Goal: Task Accomplishment & Management: Manage account settings

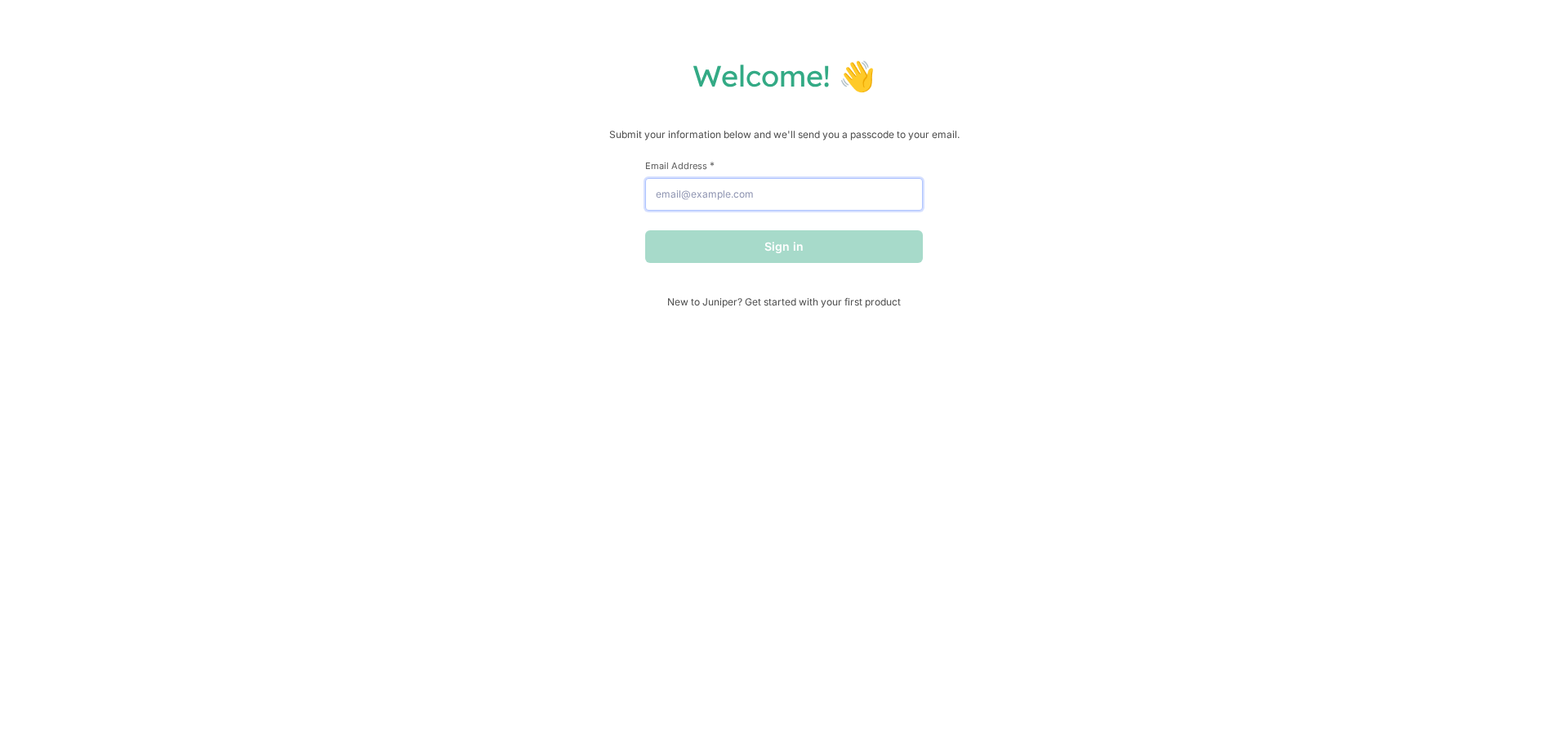
click at [833, 191] on input "Email Address *" at bounding box center [784, 195] width 278 height 33
paste input "Order #HJ2291923"
type input "Order #HJ2291923"
drag, startPoint x: 833, startPoint y: 191, endPoint x: 608, endPoint y: 193, distance: 225.0
click at [608, 193] on div "Welcome! 👋 Submit your information below and we'll send you a passcode to your …" at bounding box center [784, 183] width 1536 height 251
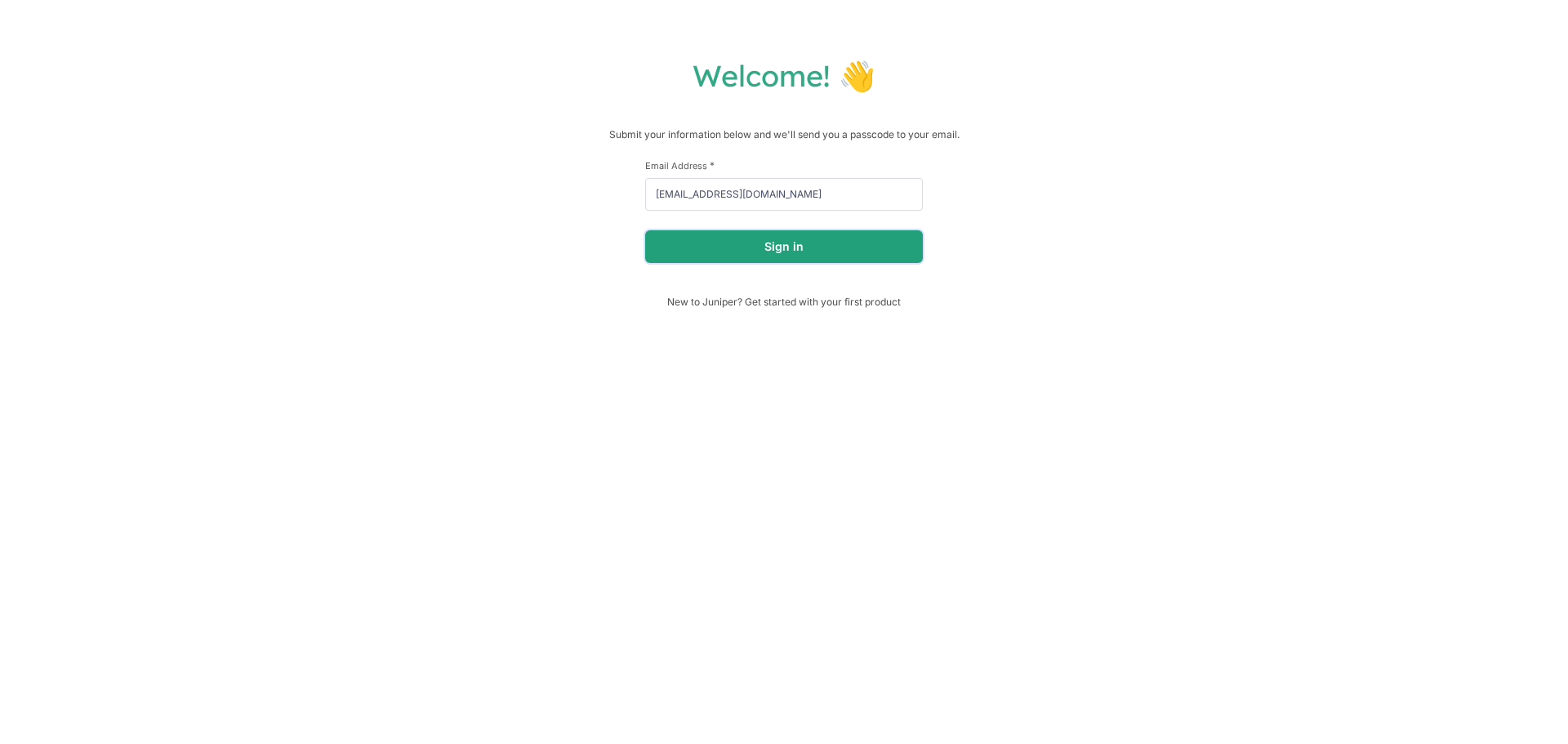
click at [739, 255] on button "Sign in" at bounding box center [784, 247] width 278 height 33
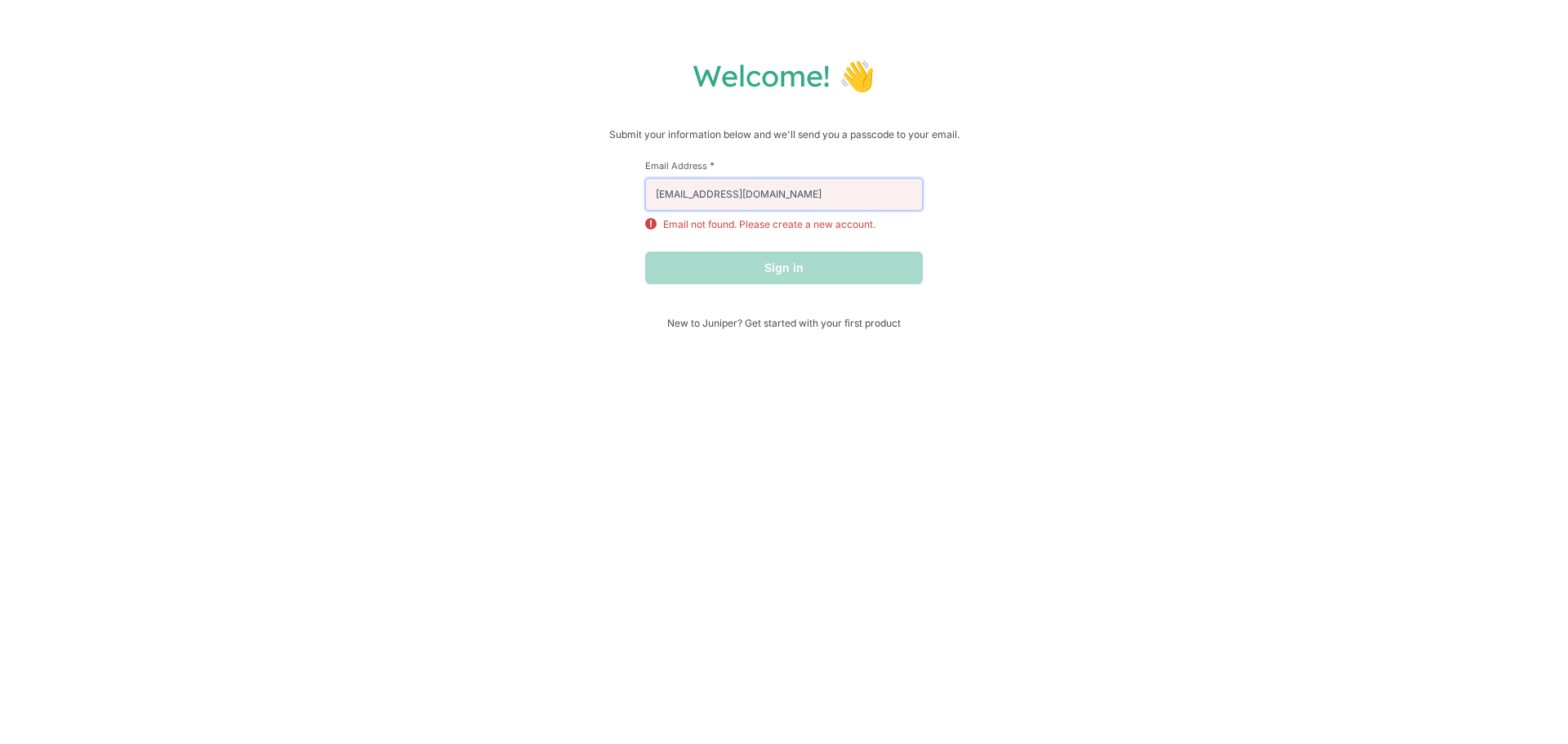
drag, startPoint x: 618, startPoint y: 197, endPoint x: 453, endPoint y: 196, distance: 165.0
click at [453, 196] on div "Welcome! 👋 Submit your information below and we'll send you a passcode to your …" at bounding box center [784, 193] width 1536 height 272
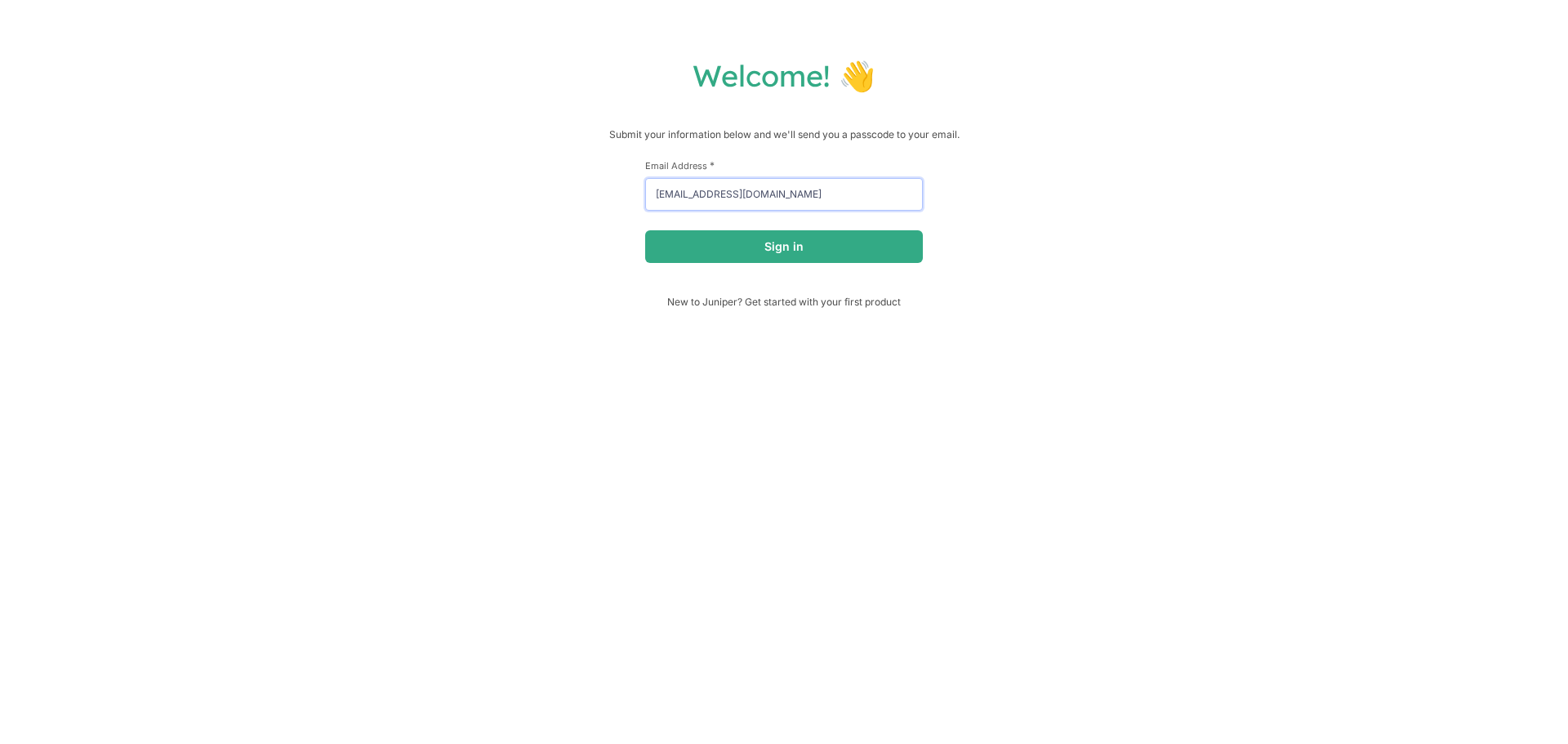
click at [646, 231] on button "Sign in" at bounding box center [784, 247] width 278 height 33
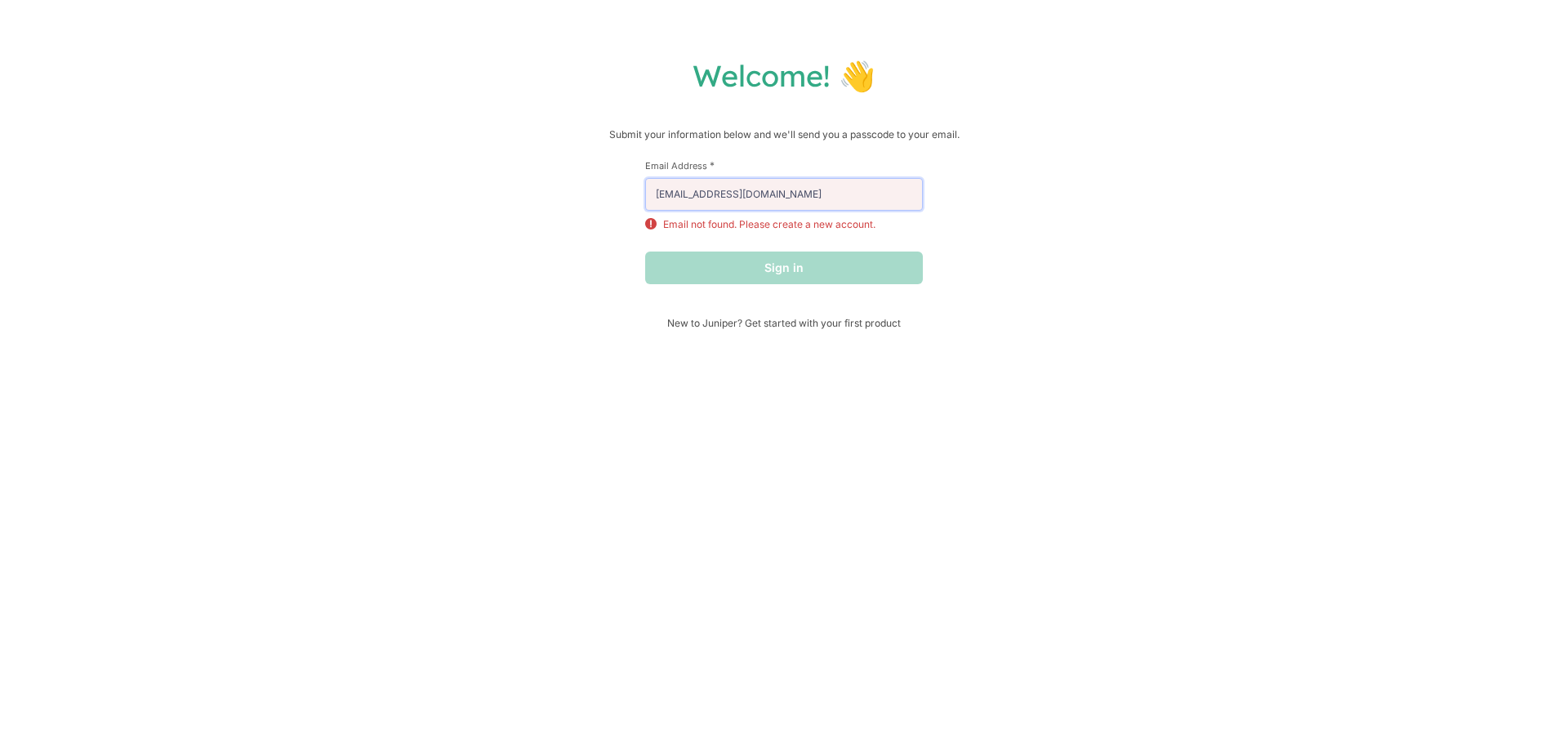
drag, startPoint x: 802, startPoint y: 199, endPoint x: 278, endPoint y: 195, distance: 524.0
click at [279, 195] on div "Welcome! 👋 Submit your information below and we'll send you a passcode to your …" at bounding box center [784, 193] width 1536 height 272
paste input "Order #HJ2291923"
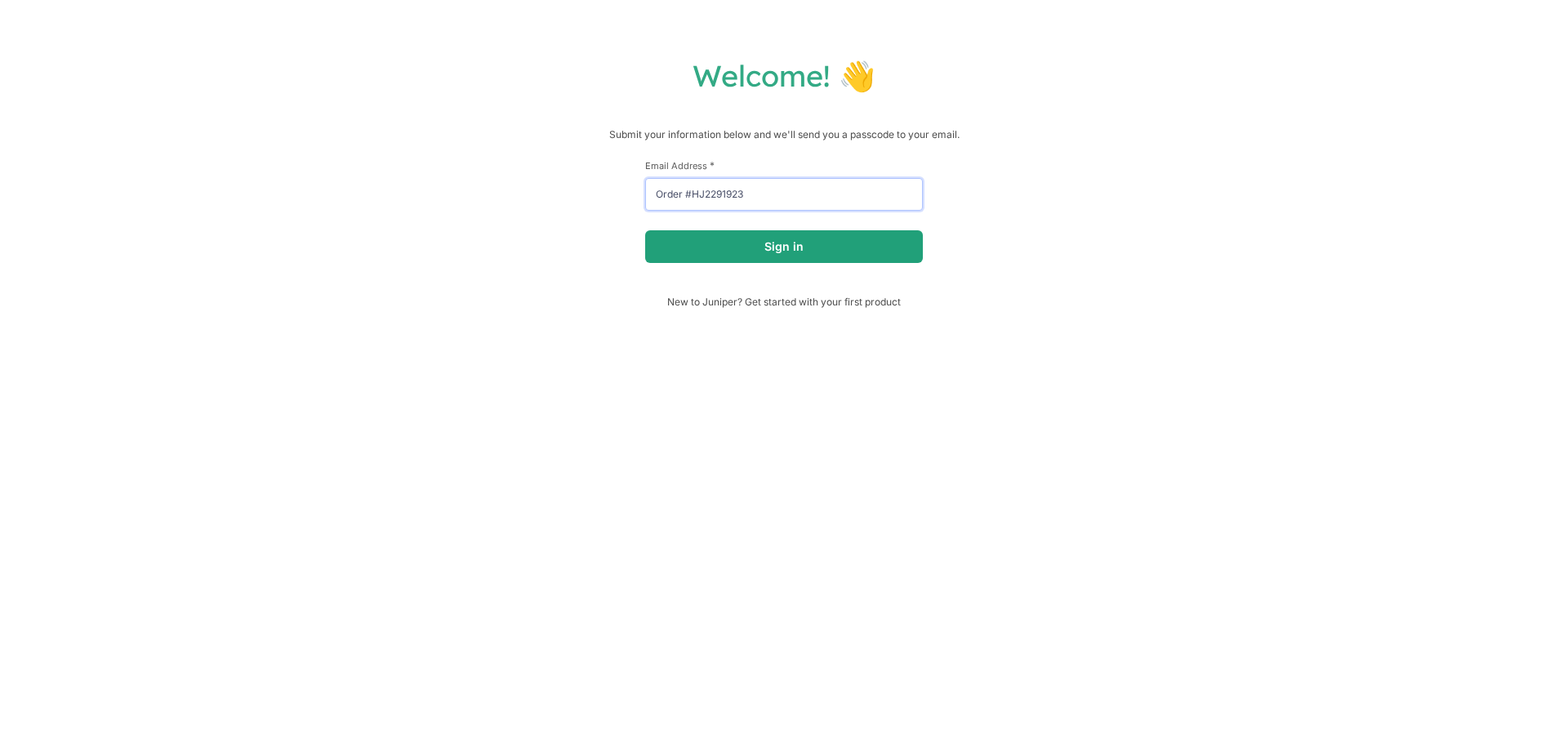
type input "Order #HJ2291923"
click at [805, 254] on button "Sign in" at bounding box center [784, 247] width 278 height 33
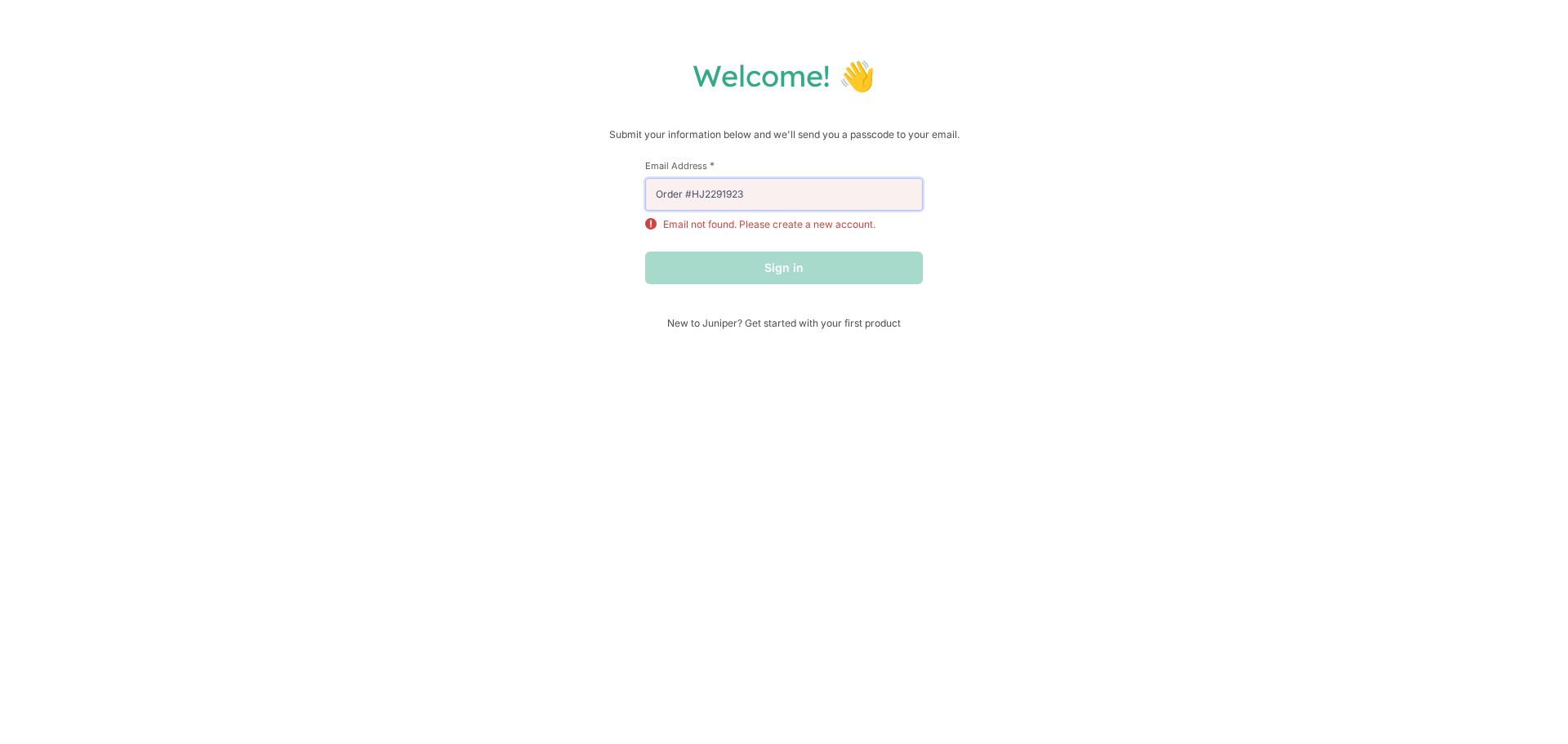
drag, startPoint x: 810, startPoint y: 204, endPoint x: 523, endPoint y: 207, distance: 287.0
click at [521, 205] on div "Welcome! 👋 Submit your information below and we'll send you a passcode to your …" at bounding box center [784, 193] width 1536 height 272
